Goal: Information Seeking & Learning: Find specific fact

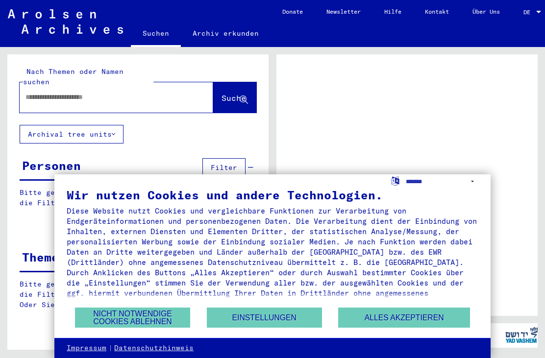
click at [101, 92] on input "text" at bounding box center [107, 97] width 164 height 10
type input "**********"
click at [223, 93] on span "Suche" at bounding box center [234, 98] width 25 height 10
click at [406, 323] on button "Alles akzeptieren" at bounding box center [404, 318] width 132 height 20
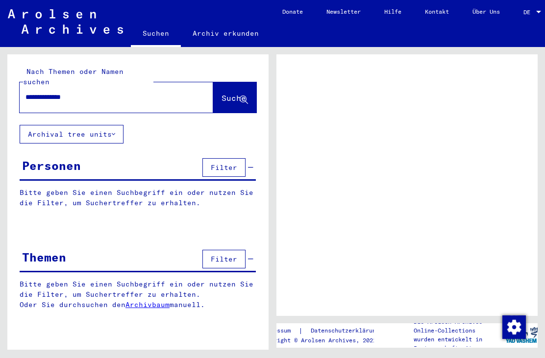
click at [223, 93] on span "Suche" at bounding box center [234, 98] width 25 height 10
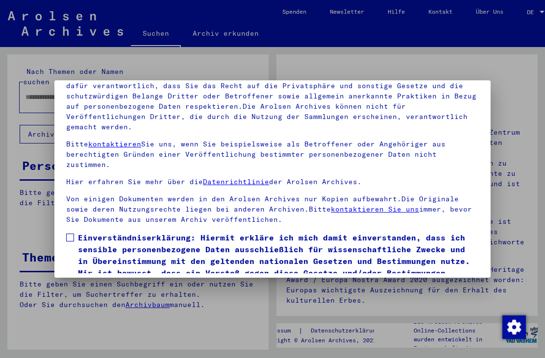
scroll to position [77, 0]
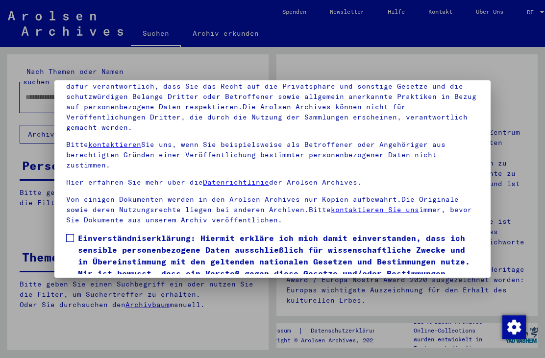
click at [73, 232] on label "Einverständniserklärung: Hiermit erkläre ich mich damit einverstanden, dass ich…" at bounding box center [272, 261] width 413 height 59
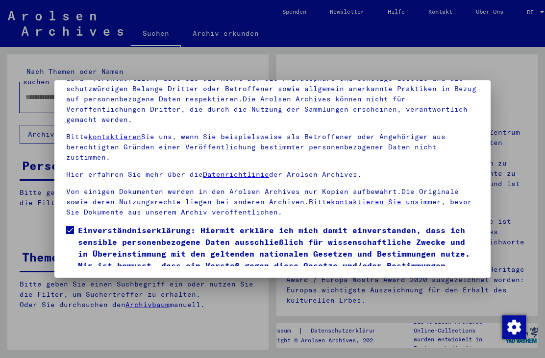
scroll to position [105, 0]
click at [104, 288] on button "Ich stimme zu" at bounding box center [103, 297] width 74 height 19
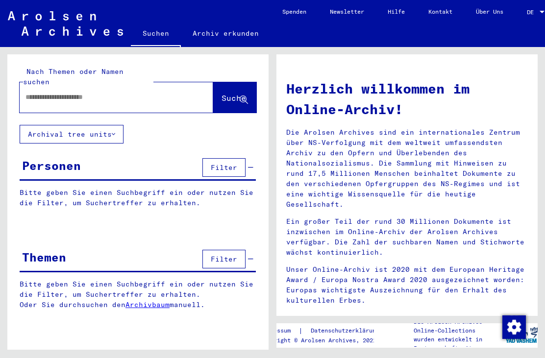
scroll to position [0, 0]
click at [228, 163] on span "Filter" at bounding box center [224, 167] width 26 height 9
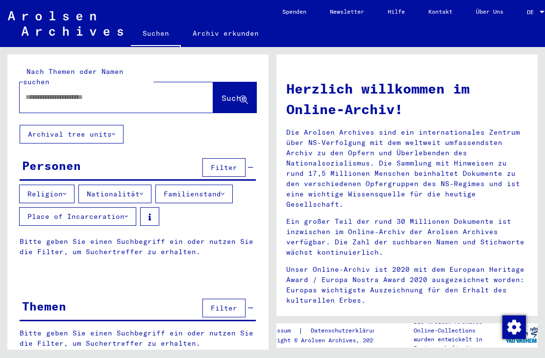
click at [84, 92] on input "text" at bounding box center [104, 97] width 158 height 10
type input "******"
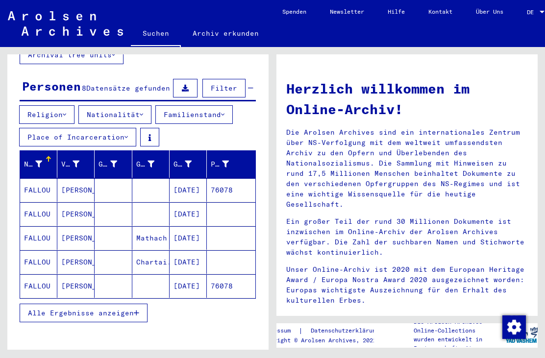
scroll to position [84, 0]
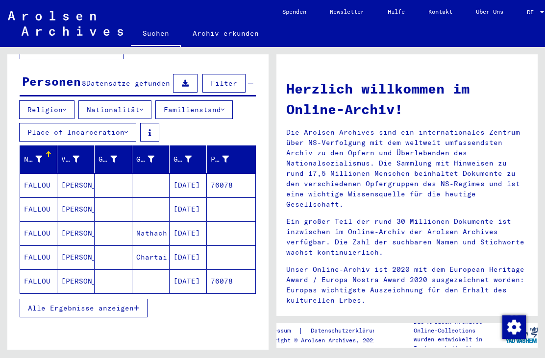
click at [78, 304] on span "Alle Ergebnisse anzeigen" at bounding box center [81, 308] width 106 height 9
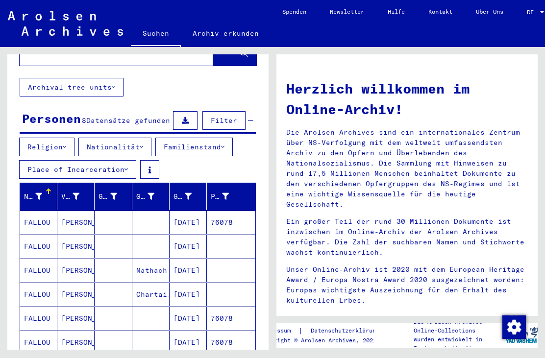
scroll to position [45, 0]
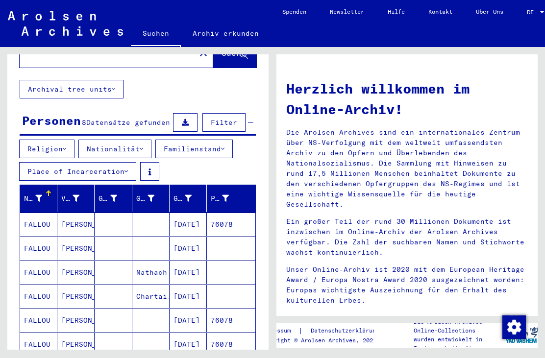
click at [143, 146] on icon at bounding box center [141, 149] width 3 height 7
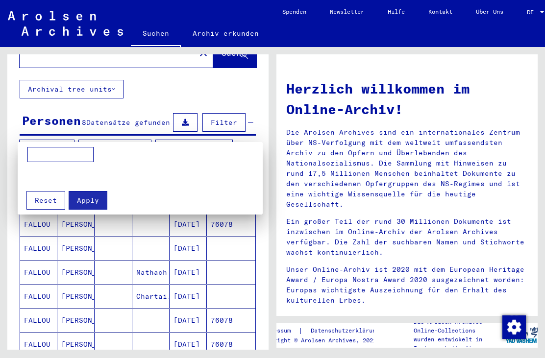
click at [69, 149] on input at bounding box center [60, 155] width 66 height 16
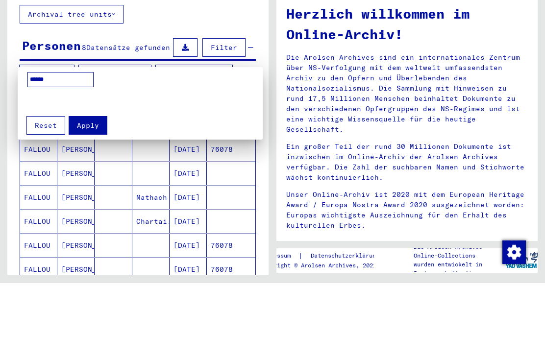
type input "******"
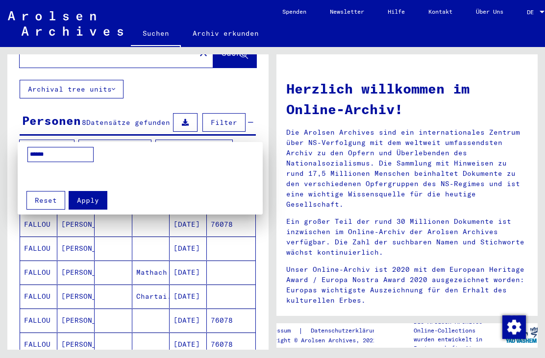
click at [90, 209] on button "Apply" at bounding box center [88, 200] width 39 height 19
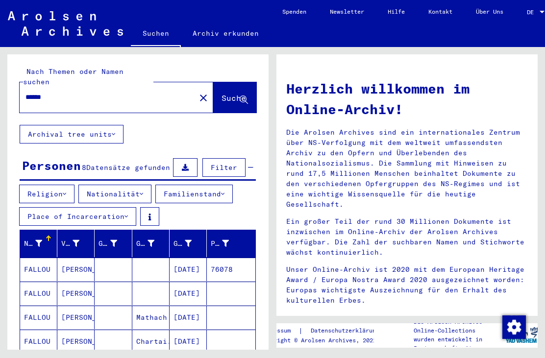
scroll to position [0, 0]
click at [113, 131] on icon at bounding box center [113, 134] width 3 height 7
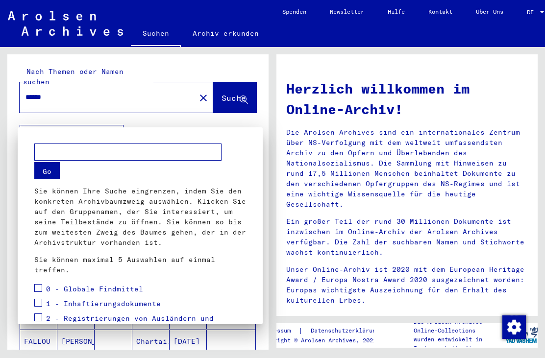
click at [244, 62] on div at bounding box center [272, 179] width 545 height 358
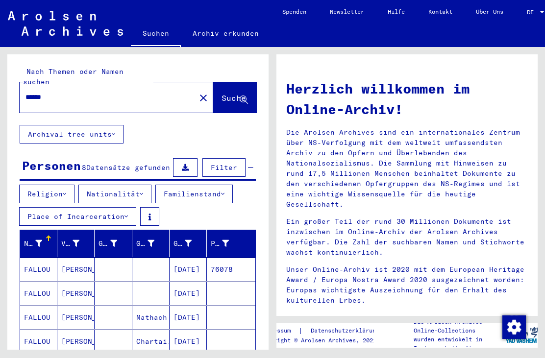
click at [80, 92] on input "******" at bounding box center [104, 97] width 158 height 10
type input "*"
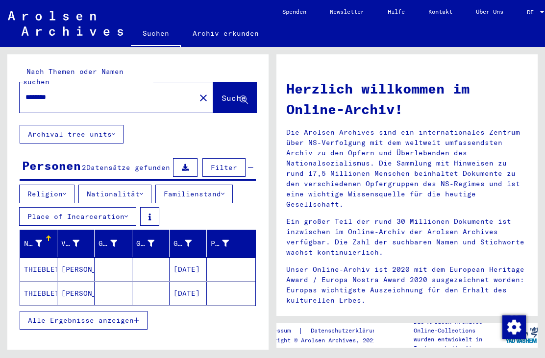
click at [235, 93] on span "Suche" at bounding box center [234, 98] width 25 height 10
click at [133, 316] on span "Alle Ergebnisse anzeigen" at bounding box center [81, 320] width 106 height 9
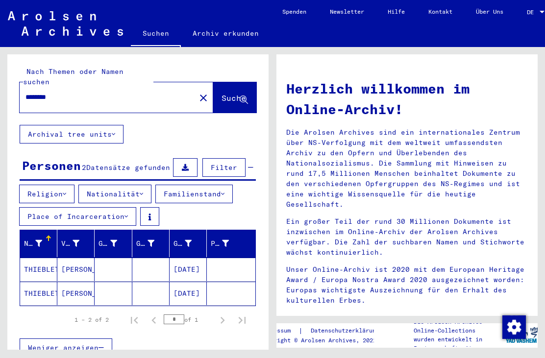
click at [93, 92] on input "********" at bounding box center [104, 97] width 158 height 10
type input "*"
type input "******"
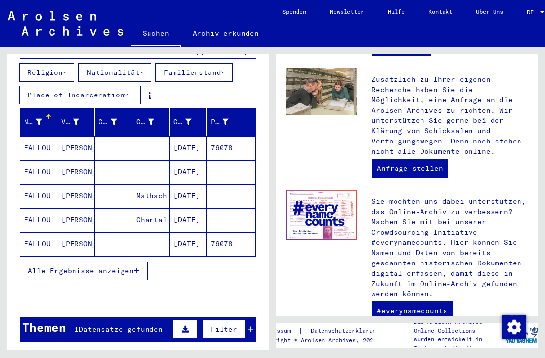
scroll to position [110, 0]
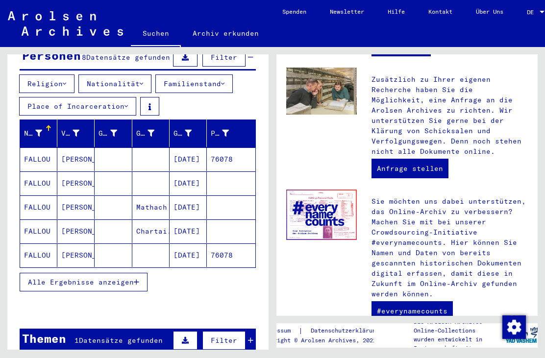
click at [42, 152] on mat-cell "FALLOU" at bounding box center [38, 160] width 37 height 24
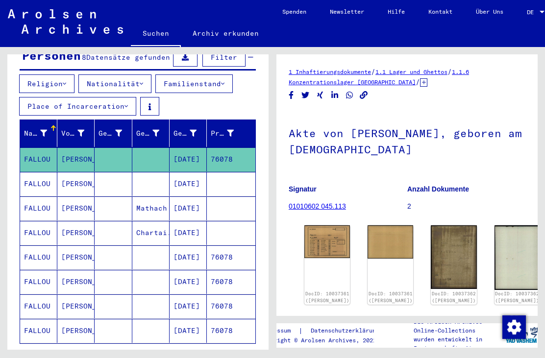
click at [36, 179] on mat-cell "FALLOU" at bounding box center [38, 184] width 37 height 24
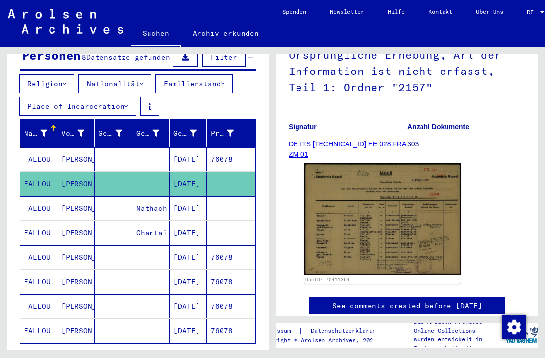
scroll to position [117, 0]
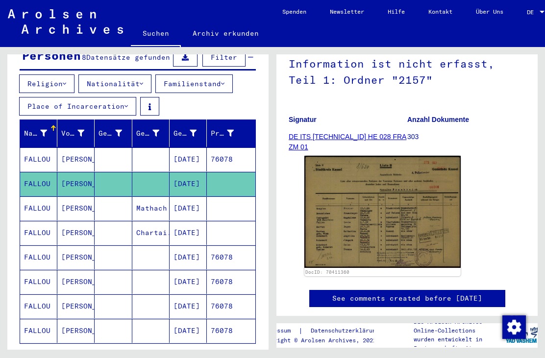
click at [352, 228] on img at bounding box center [382, 212] width 156 height 112
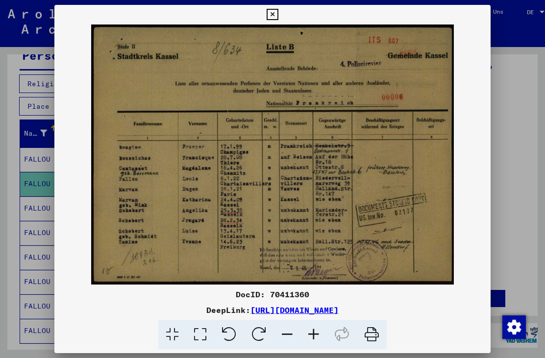
click at [278, 18] on icon at bounding box center [272, 15] width 11 height 12
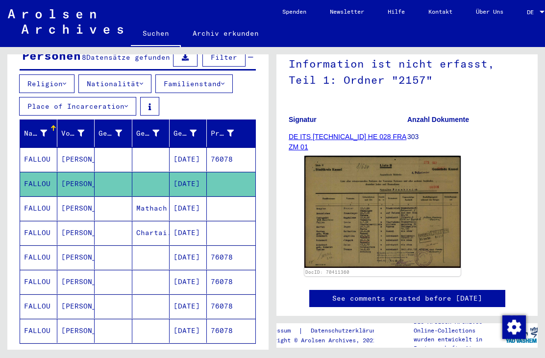
click at [35, 201] on mat-cell "FALLOU" at bounding box center [38, 209] width 37 height 24
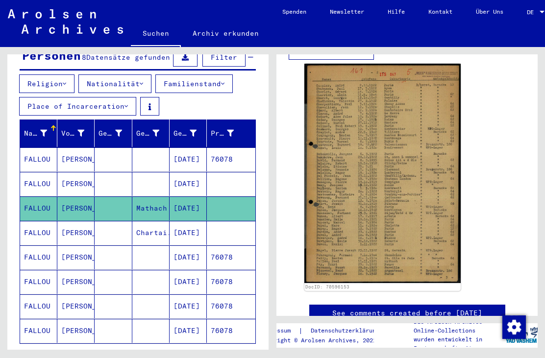
scroll to position [201, 0]
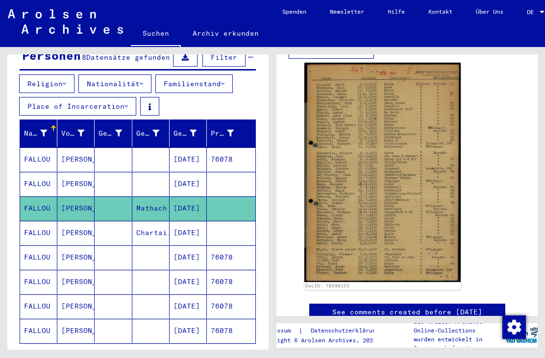
click at [36, 230] on mat-cell "FALLOU" at bounding box center [38, 233] width 37 height 24
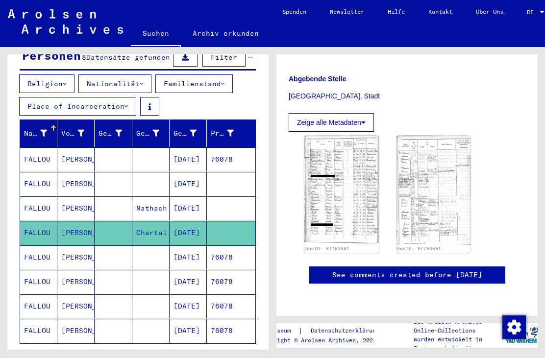
scroll to position [273, 0]
click at [33, 250] on mat-cell "FALLOU" at bounding box center [38, 258] width 37 height 24
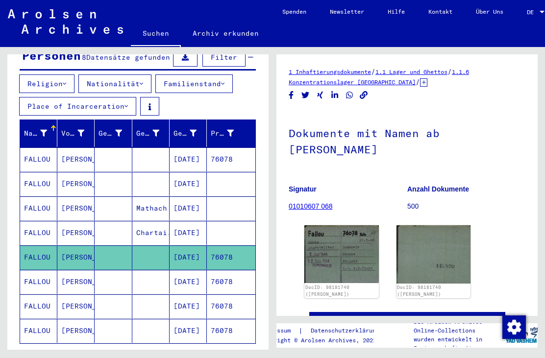
click at [324, 265] on img at bounding box center [341, 254] width 75 height 58
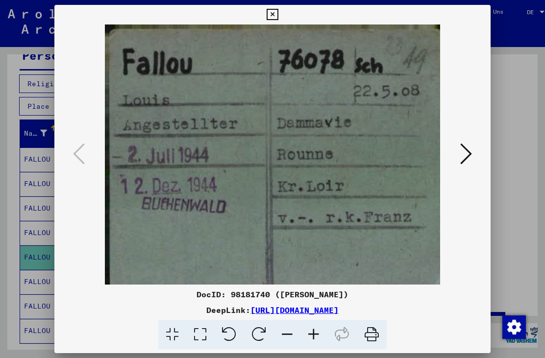
click at [457, 153] on button at bounding box center [466, 155] width 18 height 28
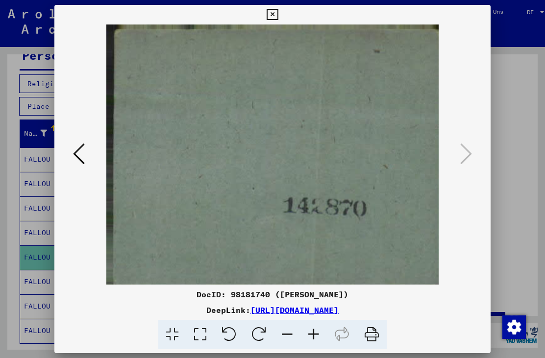
click at [278, 20] on icon at bounding box center [272, 15] width 11 height 12
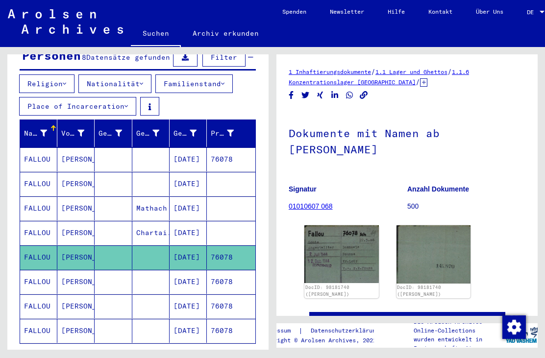
click at [40, 275] on mat-cell "FALLOU" at bounding box center [38, 282] width 37 height 24
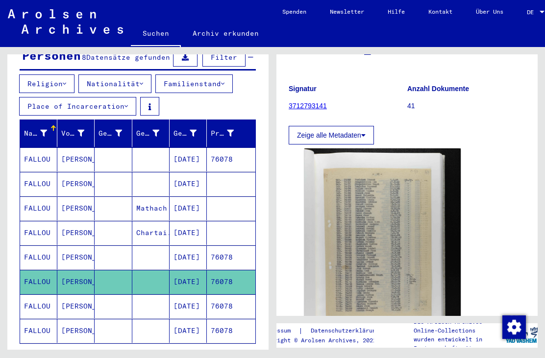
scroll to position [101, 0]
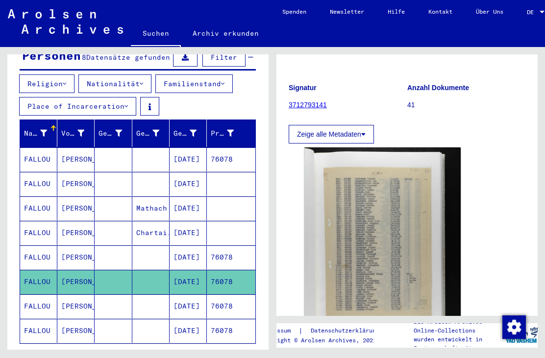
click at [36, 297] on mat-cell "FALLOU" at bounding box center [38, 307] width 37 height 24
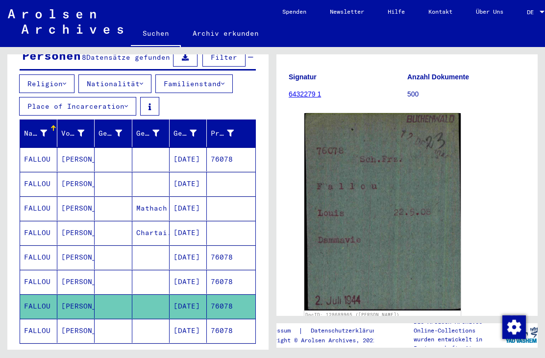
scroll to position [105, 0]
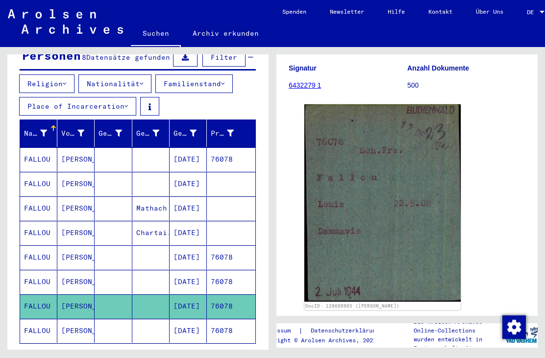
click at [36, 321] on button at bounding box center [40, 318] width 31 height 31
click at [48, 323] on button at bounding box center [40, 318] width 31 height 31
click at [42, 321] on button at bounding box center [40, 318] width 31 height 31
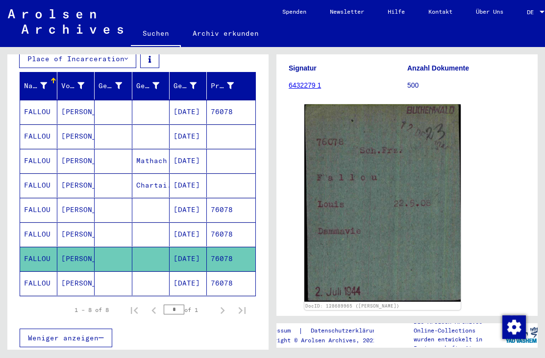
click at [35, 276] on mat-cell "FALLOU" at bounding box center [38, 284] width 37 height 24
